Goal: Information Seeking & Learning: Learn about a topic

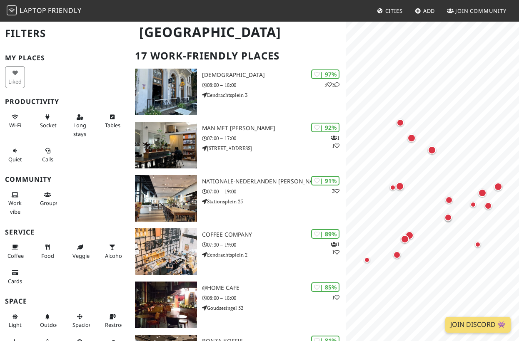
scroll to position [55, 0]
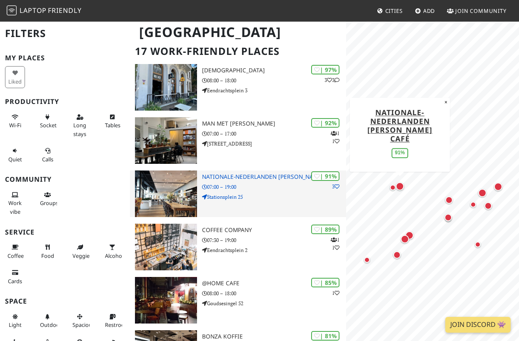
click at [273, 177] on h3 "Nationale-Nederlanden [PERSON_NAME] Café" at bounding box center [274, 177] width 144 height 7
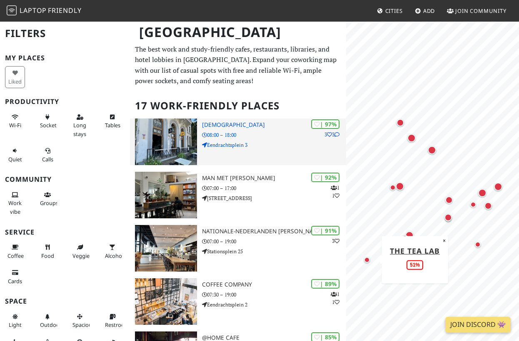
scroll to position [0, 0]
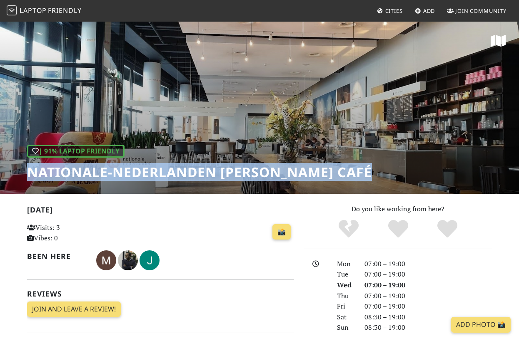
drag, startPoint x: 28, startPoint y: 173, endPoint x: 376, endPoint y: 174, distance: 347.7
click at [372, 174] on h1 "Nationale-Nederlanden Douwe Egberts Café" at bounding box center [199, 172] width 345 height 16
copy h1 "Nationale-Nederlanden Douwe Egberts Café"
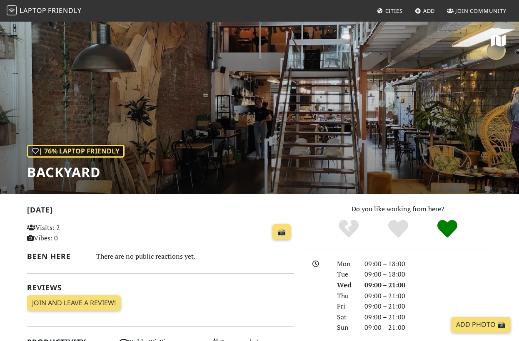
click at [31, 173] on h1 "BACKYARD" at bounding box center [75, 172] width 97 height 16
copy h1 "BACKYARD"
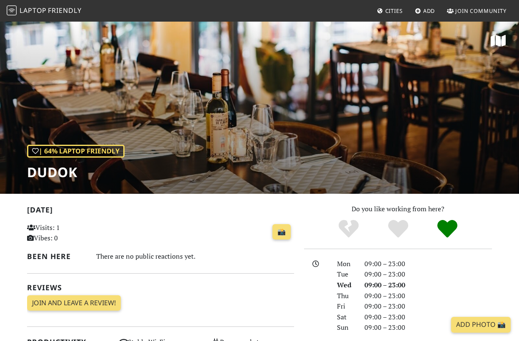
click at [70, 175] on h1 "Dudok" at bounding box center [75, 172] width 97 height 16
